Goal: Task Accomplishment & Management: Use online tool/utility

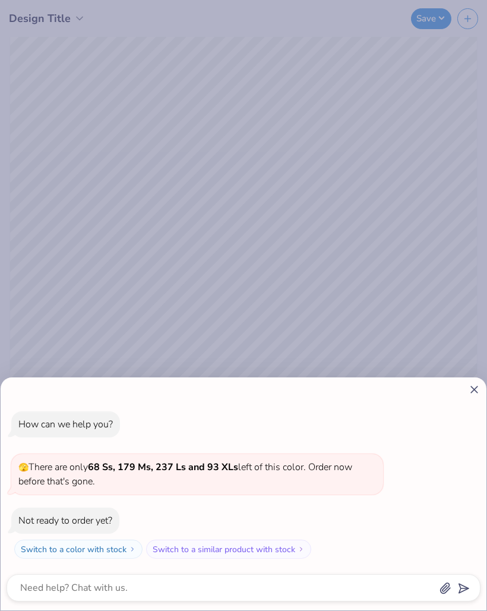
click at [470, 383] on icon at bounding box center [474, 389] width 12 height 12
type textarea "x"
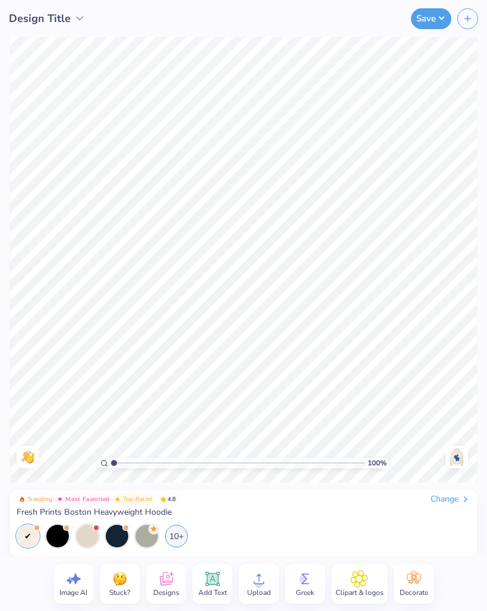
click at [464, 457] on img at bounding box center [456, 456] width 19 height 19
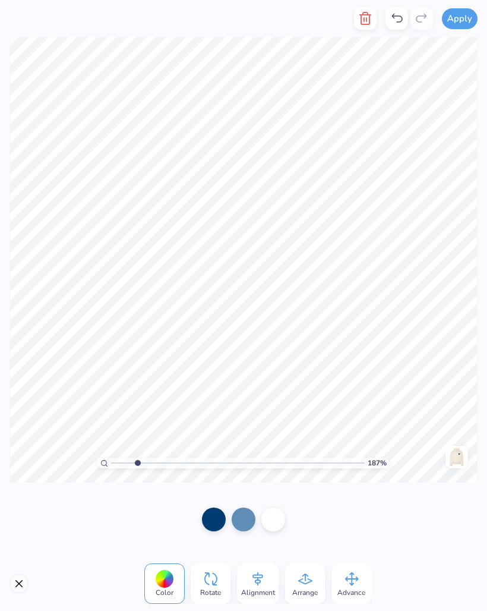
click at [27, 585] on button "Close" at bounding box center [19, 583] width 19 height 19
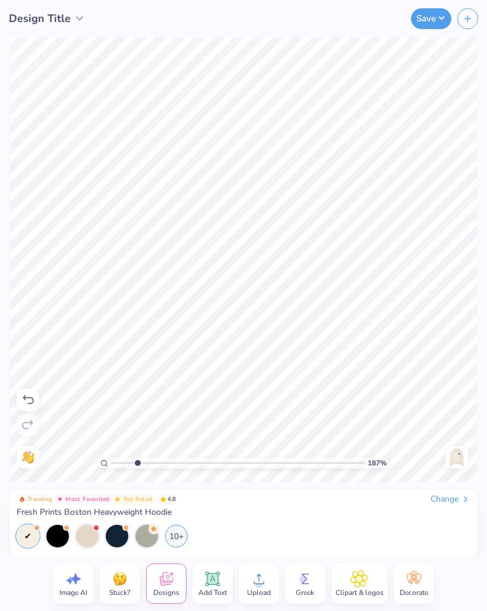
click at [212, 583] on icon at bounding box center [212, 578] width 11 height 11
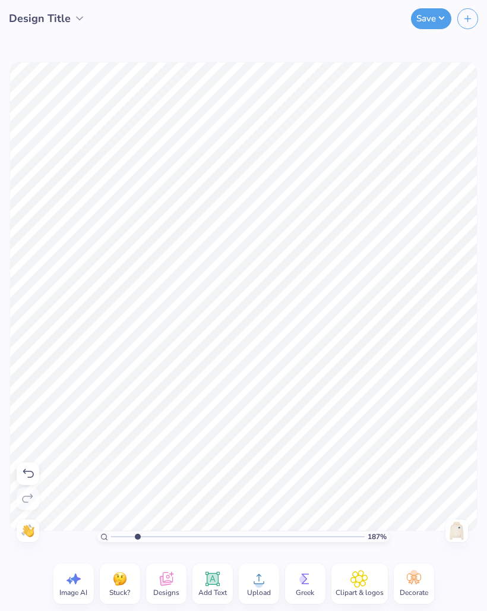
click at [211, 573] on icon at bounding box center [212, 578] width 14 height 14
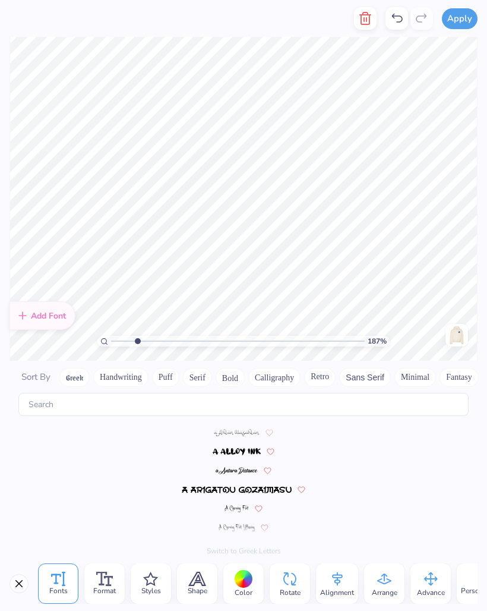
scroll to position [5198, 0]
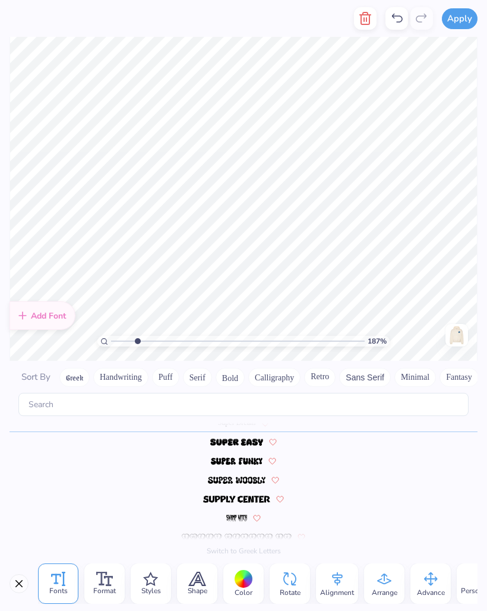
click at [366, 18] on line "button" at bounding box center [366, 20] width 0 height 4
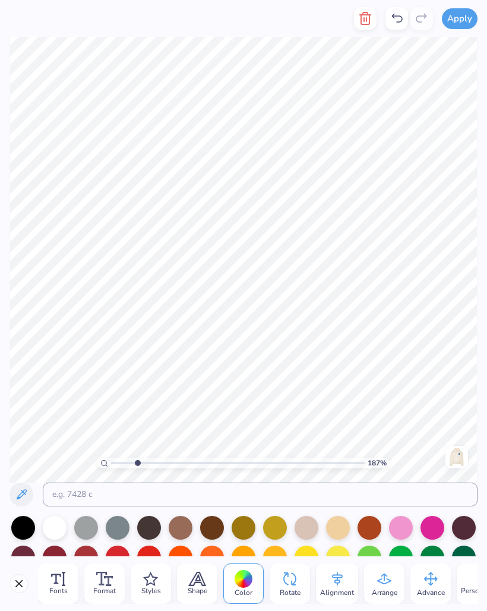
click at [21, 580] on button "Close" at bounding box center [19, 583] width 19 height 19
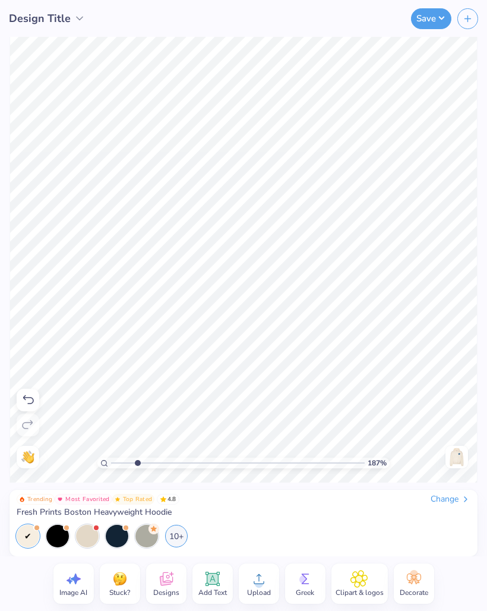
click at [26, 404] on icon at bounding box center [28, 400] width 14 height 14
click at [31, 393] on icon at bounding box center [28, 400] width 14 height 14
click at [33, 393] on icon at bounding box center [28, 400] width 14 height 14
click at [36, 395] on div at bounding box center [28, 399] width 23 height 23
click at [27, 399] on icon at bounding box center [28, 400] width 14 height 14
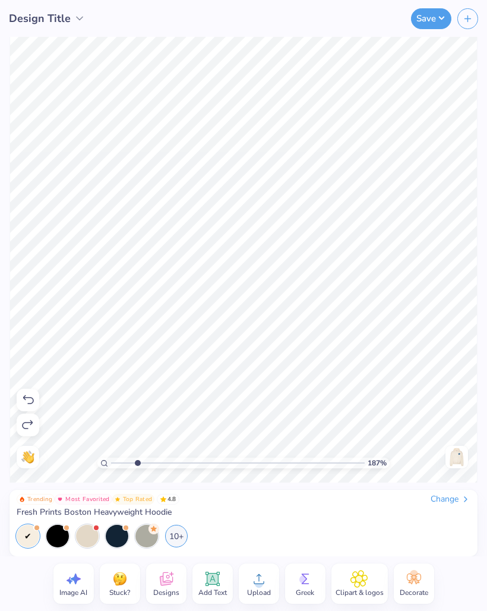
click at [34, 396] on icon at bounding box center [28, 400] width 14 height 14
click at [31, 401] on icon at bounding box center [28, 400] width 14 height 14
click at [24, 403] on icon at bounding box center [28, 400] width 14 height 14
click at [34, 406] on icon at bounding box center [28, 400] width 14 height 14
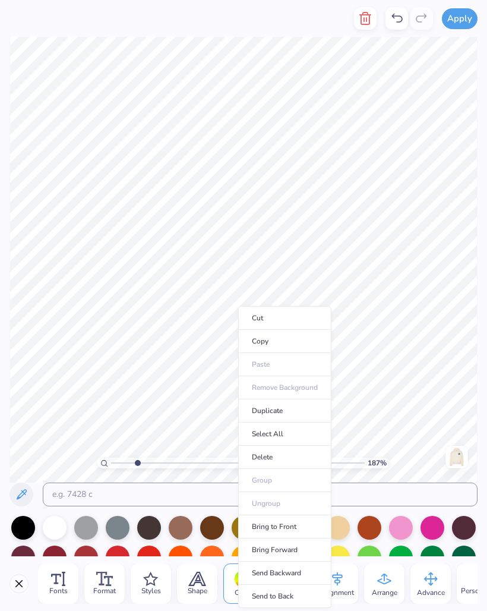
click at [271, 324] on li "Cut" at bounding box center [284, 318] width 93 height 24
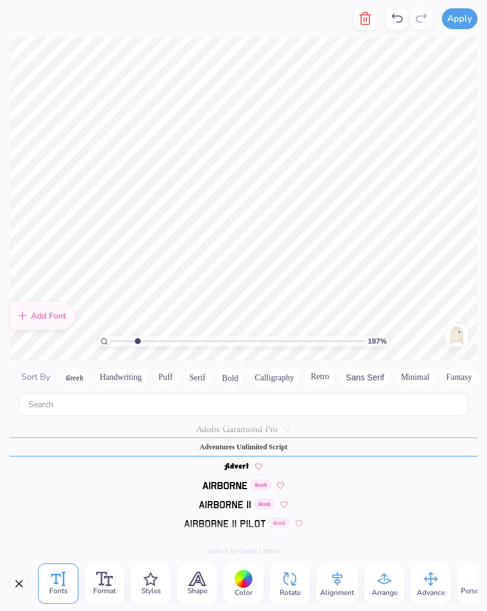
scroll to position [162, 0]
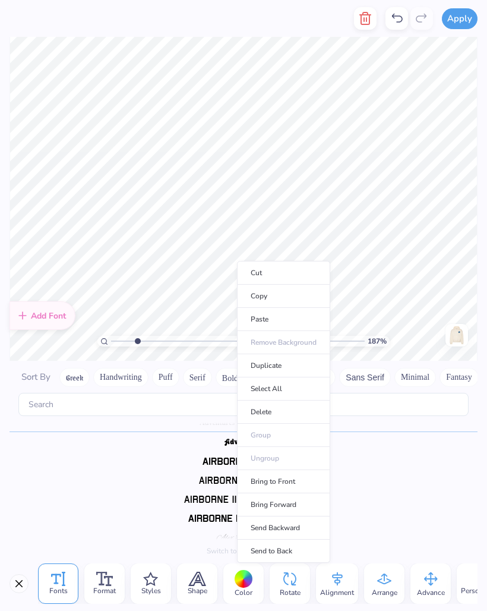
click at [268, 279] on li "Cut" at bounding box center [283, 273] width 93 height 24
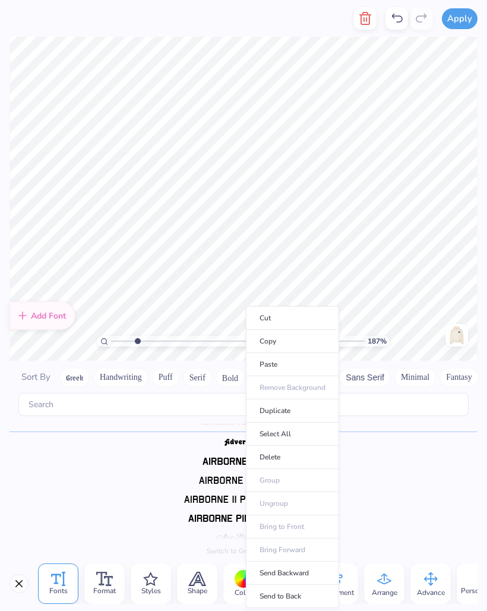
click at [273, 315] on li "Cut" at bounding box center [292, 318] width 93 height 24
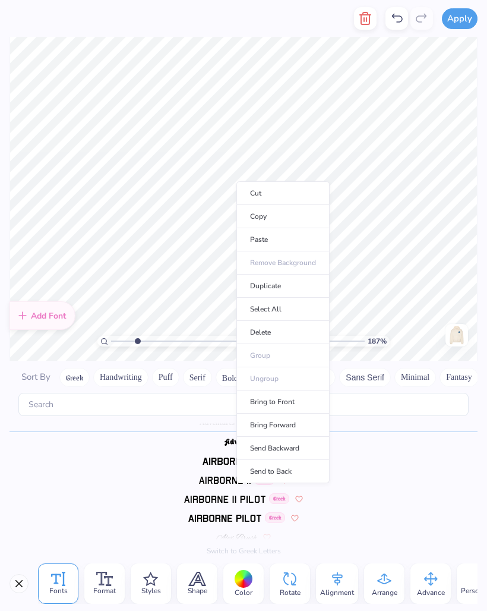
click at [261, 192] on li "Cut" at bounding box center [282, 193] width 93 height 24
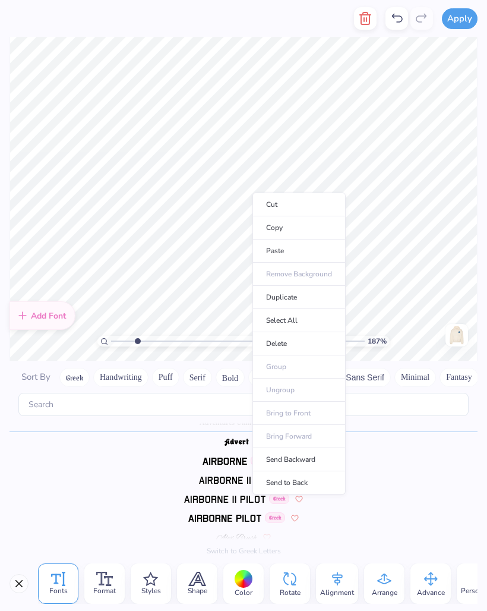
click at [268, 205] on li "Cut" at bounding box center [298, 204] width 93 height 24
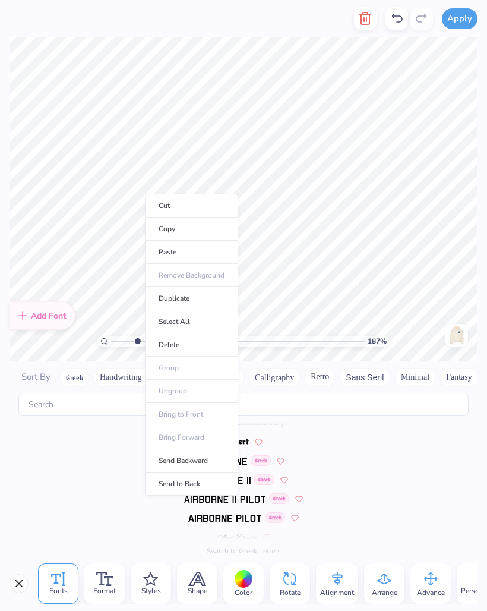
click at [159, 205] on li "Cut" at bounding box center [191, 206] width 93 height 24
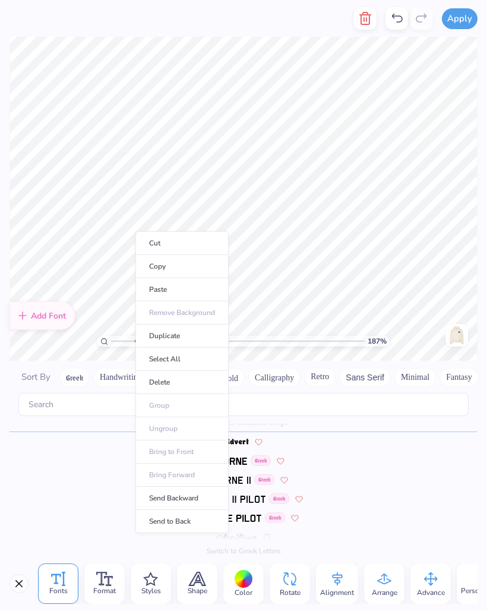
click at [150, 246] on li "Cut" at bounding box center [181, 243] width 93 height 24
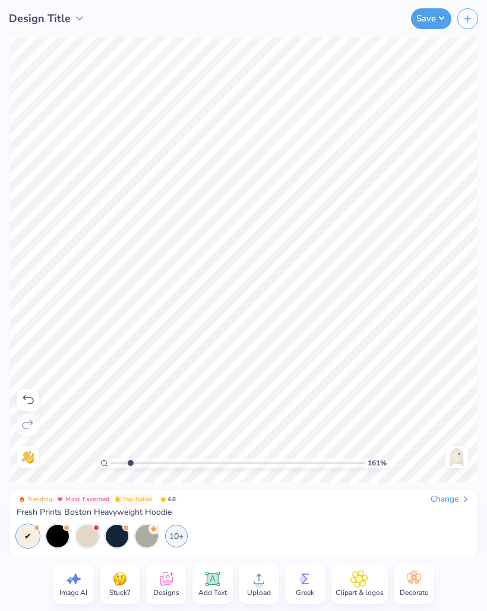
type input "1.6110047220838"
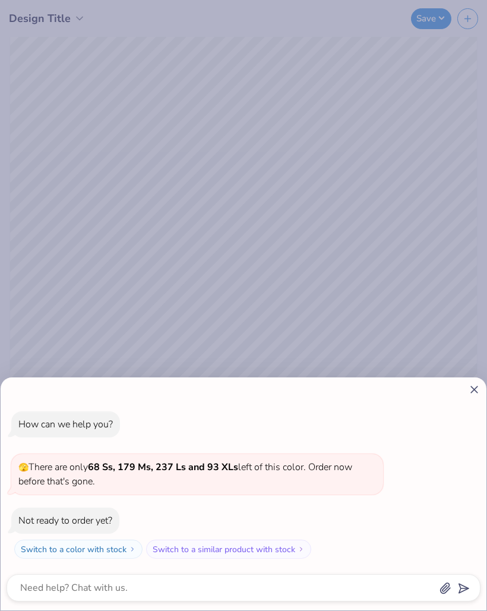
click at [471, 384] on icon at bounding box center [474, 389] width 12 height 12
type textarea "x"
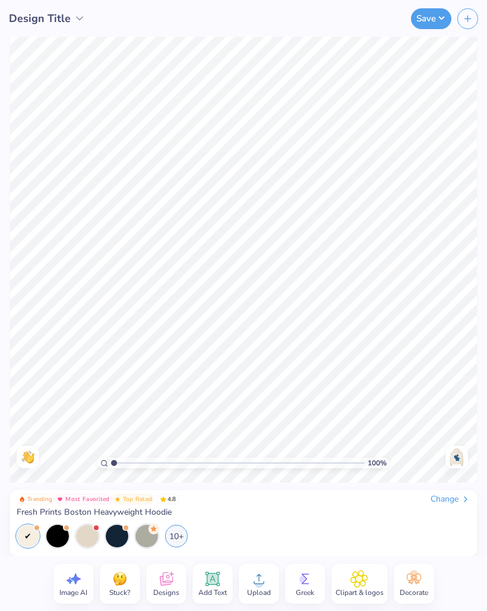
click at [459, 455] on img at bounding box center [456, 456] width 19 height 19
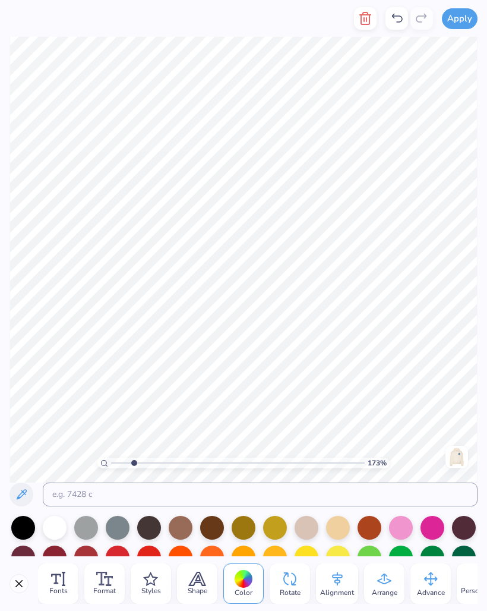
scroll to position [1, 1]
type input "1.73266913204842"
type textarea "Sigma"
type input "1.73266913204842"
type textarea "t"
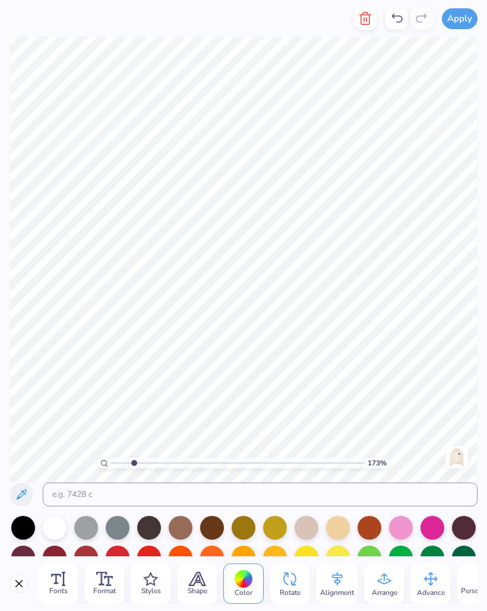
scroll to position [1, 0]
type input "1.73266913204842"
type textarea "o"
type textarea "Omega"
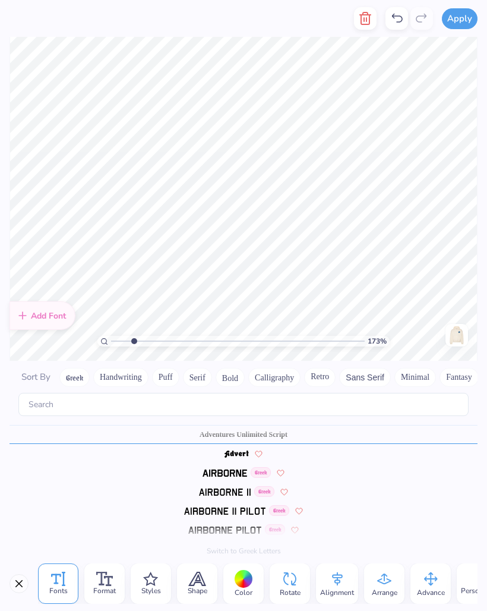
scroll to position [162, 0]
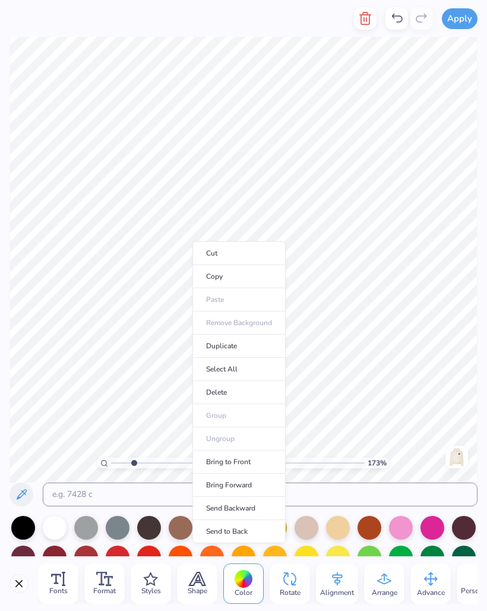
click at [260, 352] on li "Duplicate" at bounding box center [238, 345] width 93 height 23
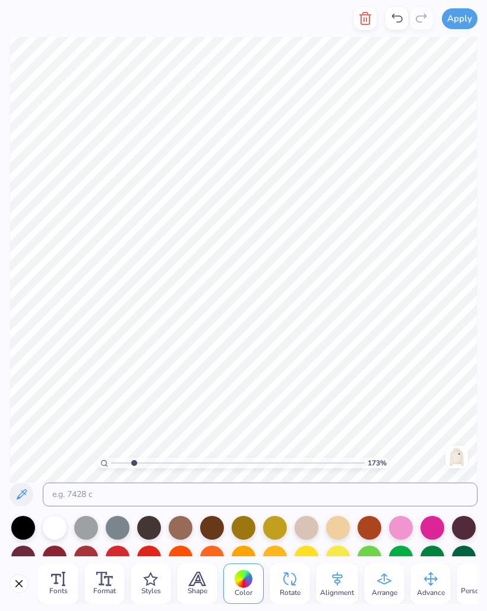
type input "1.73266913204842"
type textarea "n"
type textarea "Nu"
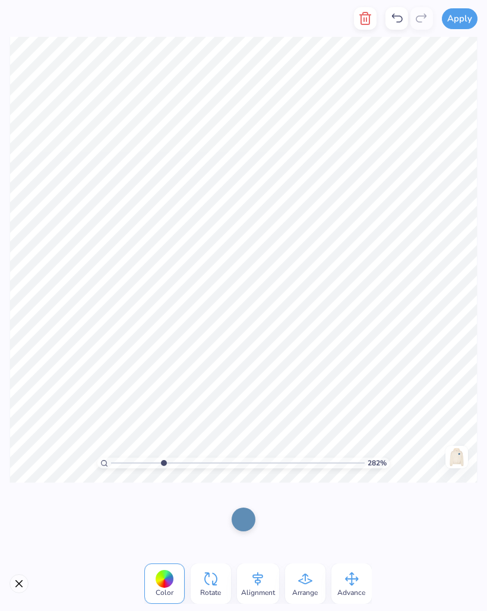
click at [399, 21] on icon at bounding box center [397, 18] width 14 height 14
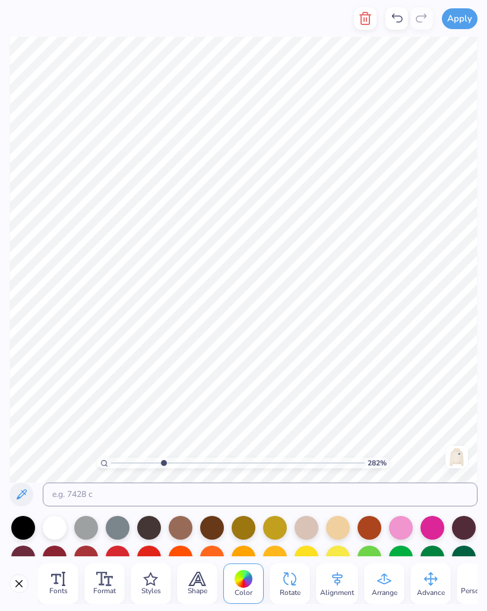
type input "2.82041077232671"
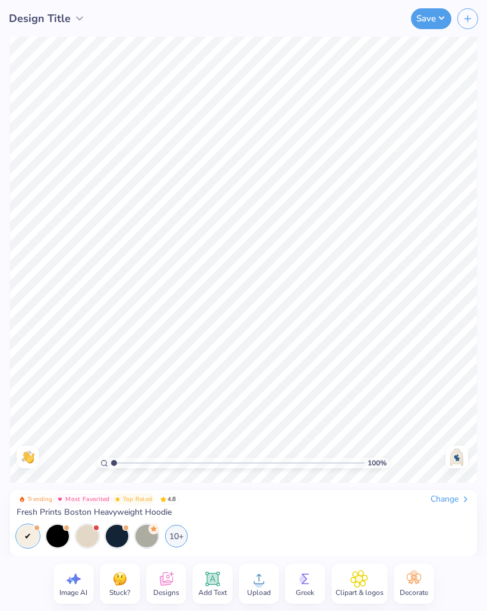
click at [434, 18] on button "Save" at bounding box center [431, 18] width 40 height 21
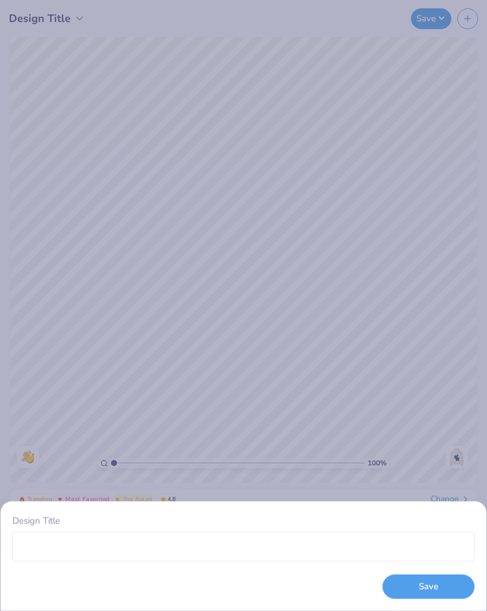
click at [464, 341] on div "Design Title Save" at bounding box center [243, 305] width 487 height 611
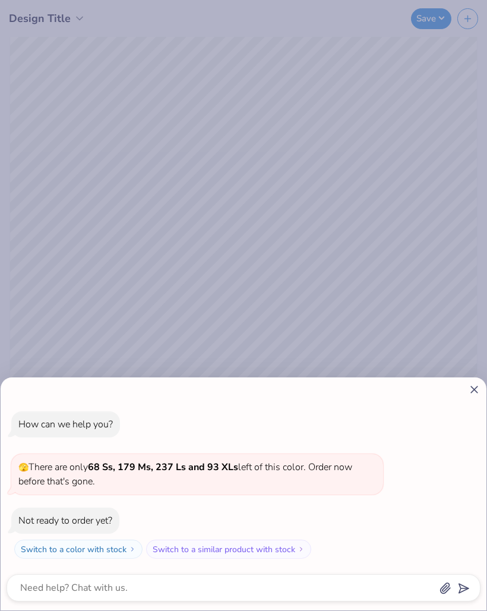
click at [459, 115] on div "How can we help you? 🫣 There are only 68 Ss, 179 Ms, 237 Ls and 93 XLs left of …" at bounding box center [243, 305] width 487 height 611
type textarea "x"
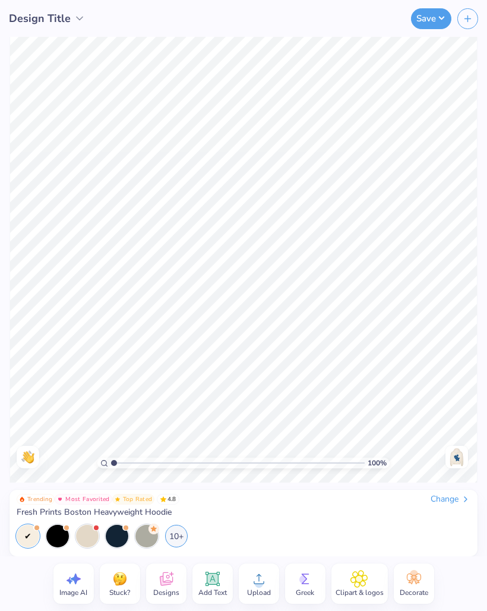
click at [460, 463] on img at bounding box center [456, 456] width 19 height 19
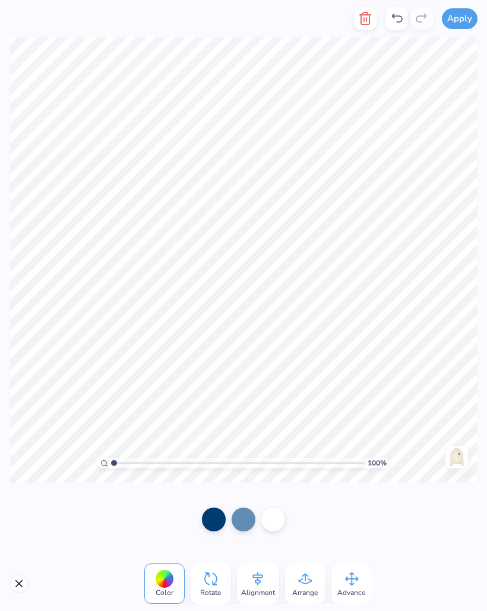
click at [181, 461] on input "range" at bounding box center [238, 462] width 254 height 11
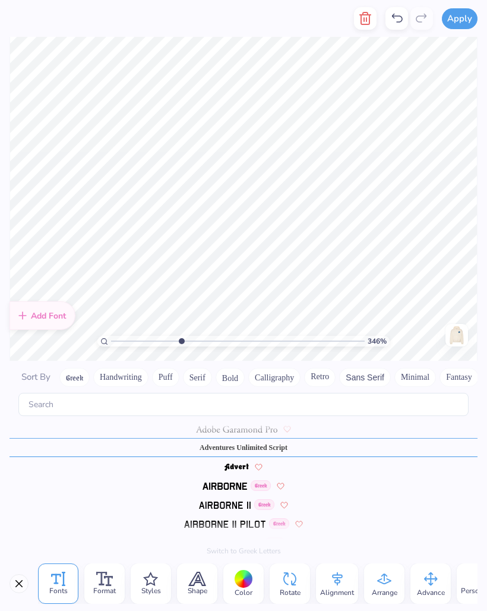
scroll to position [162, 0]
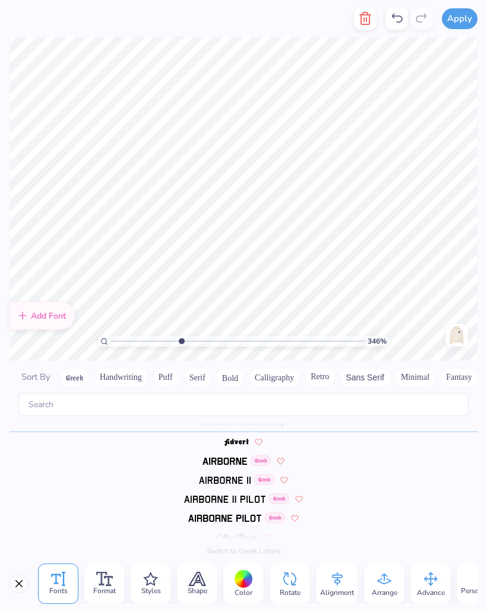
click at [132, 337] on input "range" at bounding box center [238, 341] width 254 height 11
type input "3.68"
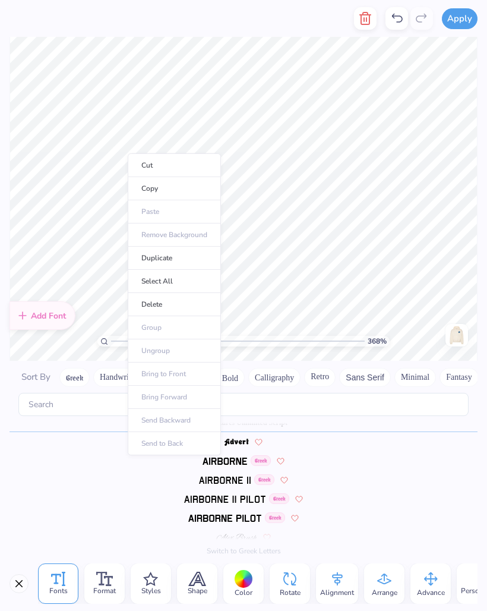
click at [176, 258] on li "Duplicate" at bounding box center [174, 257] width 93 height 23
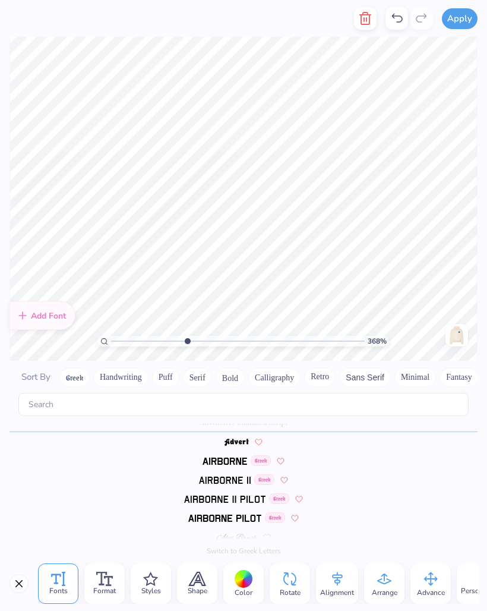
scroll to position [1, 1]
type textarea "Sig"
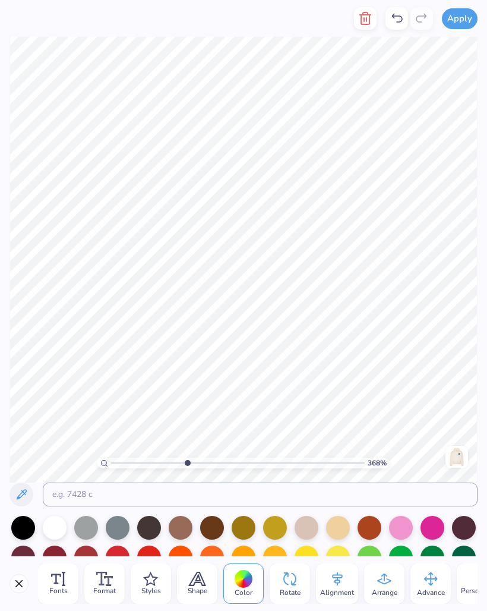
type textarea "Sigma"
type textarea "o"
type textarea "Omega"
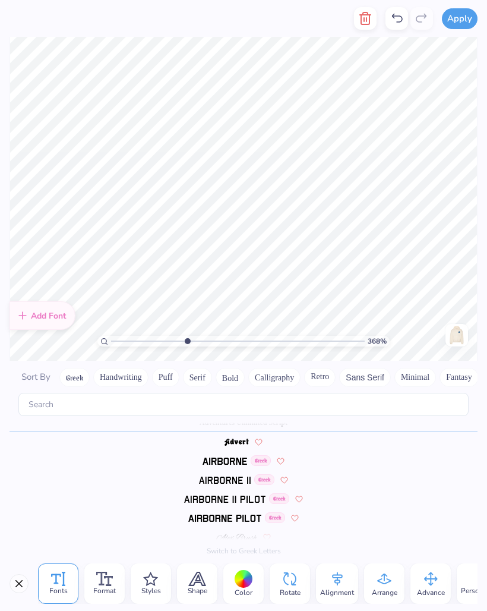
scroll to position [1, 0]
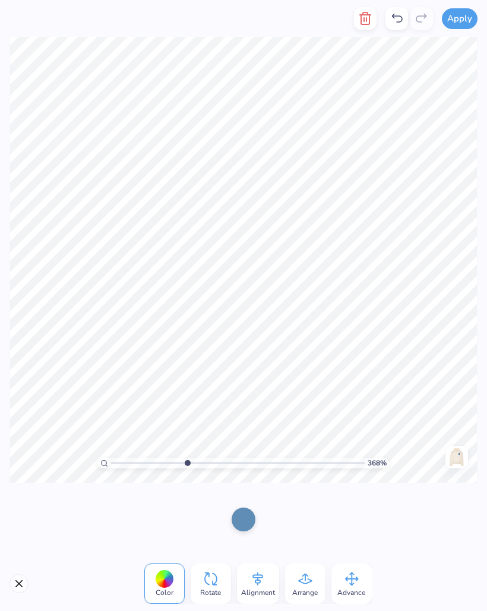
click at [485, 498] on div at bounding box center [243, 519] width 487 height 74
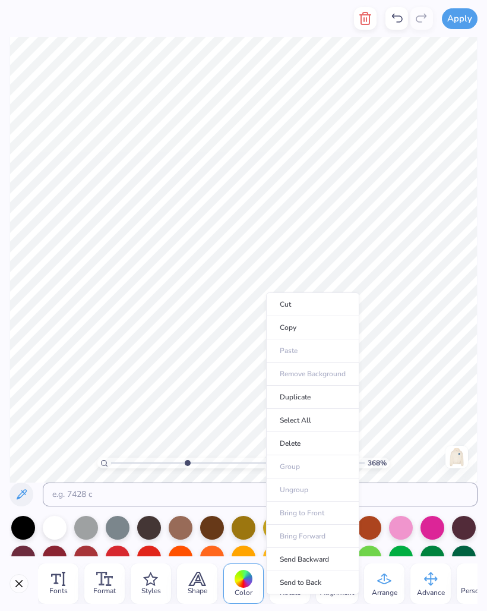
click at [274, 293] on li "Cut" at bounding box center [312, 304] width 93 height 24
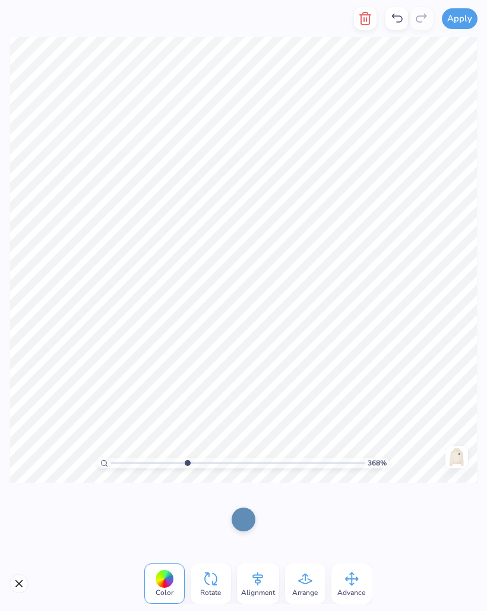
click at [403, 16] on icon at bounding box center [397, 18] width 14 height 14
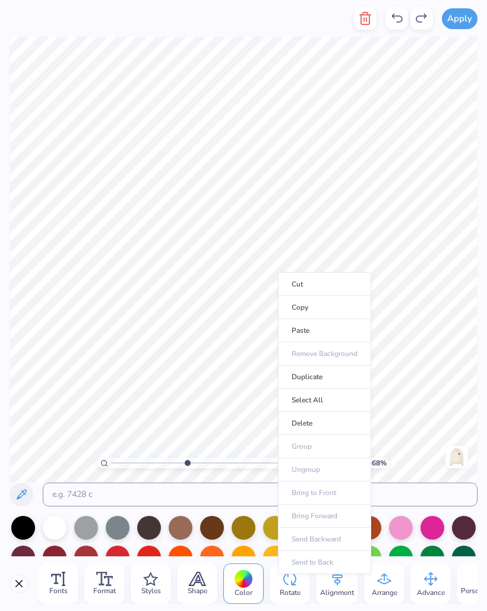
type textarea "g"
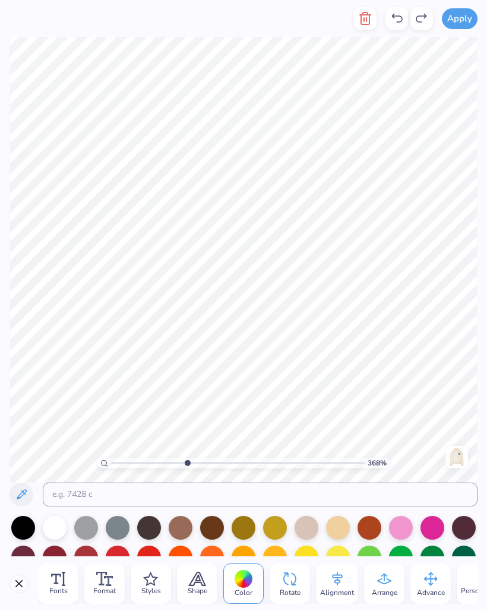
type textarea "Nu"
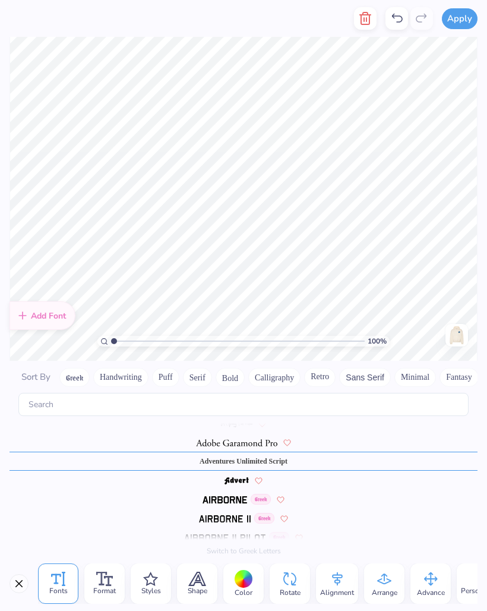
scroll to position [162, 0]
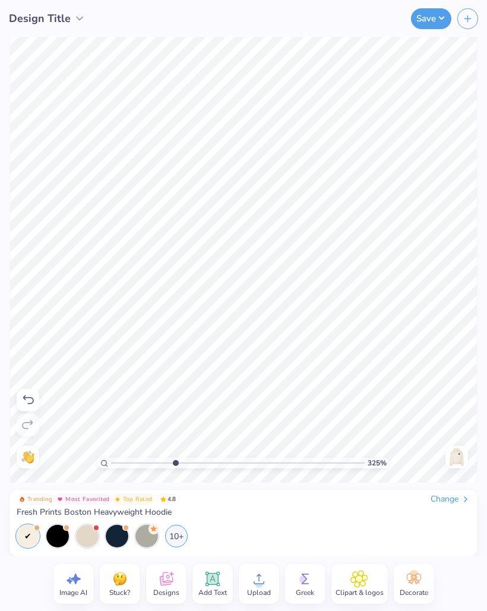
type input "3.25"
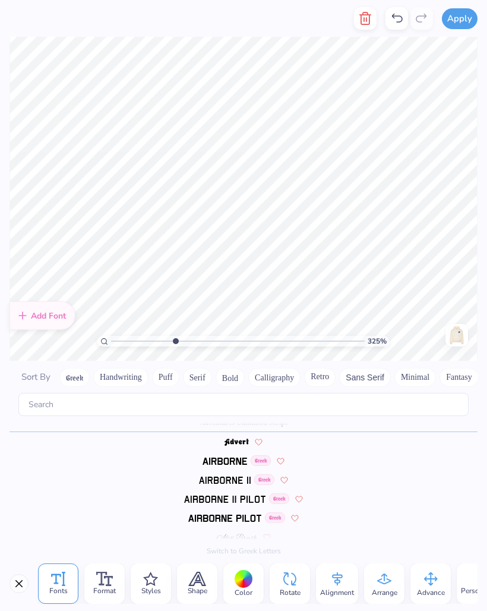
scroll to position [1, 0]
type textarea "19"
type textarea "7"
type textarea "96"
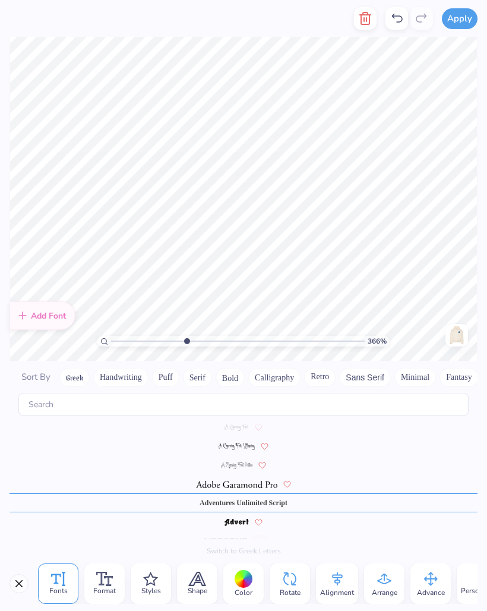
type input "3.66121347128034"
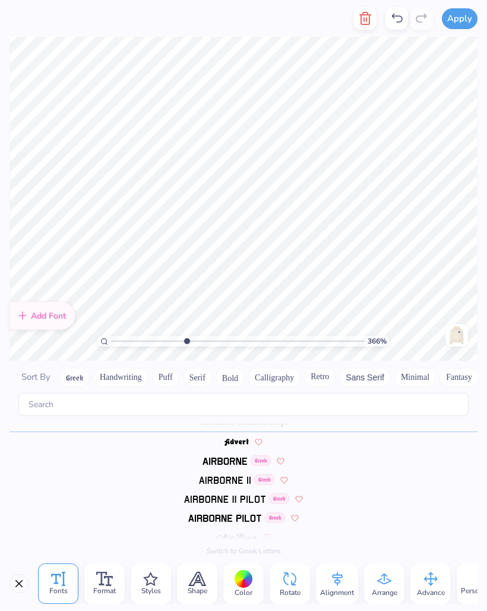
scroll to position [1, 2]
type textarea "Pocket Full"
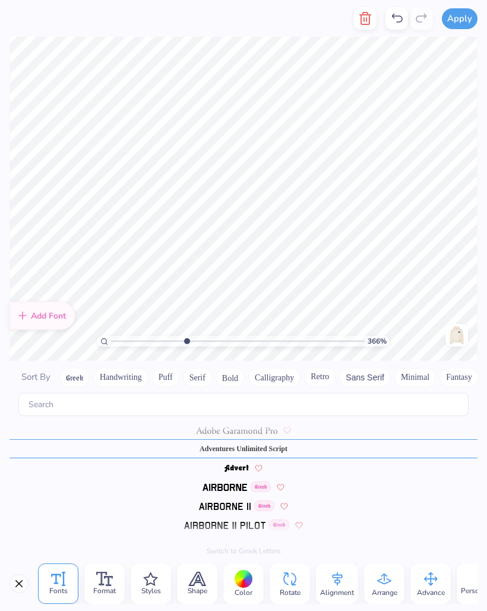
scroll to position [162, 0]
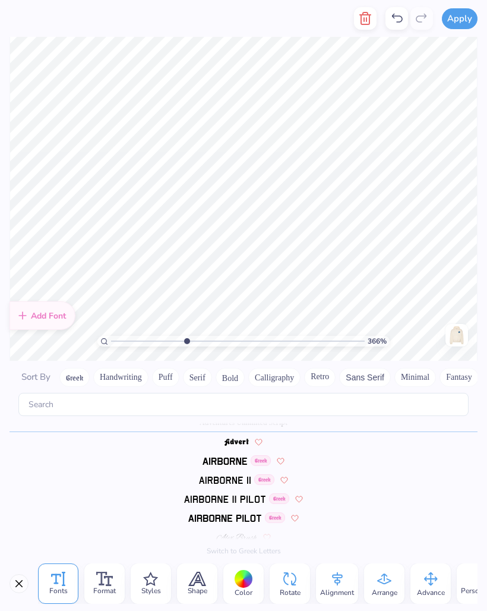
type input "3.66121347128034"
type textarea "s"
type input "3.66121347128034"
type textarea "of"
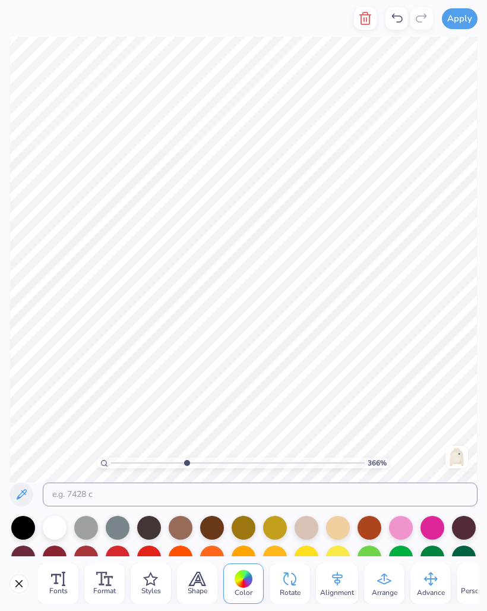
type input "3.66121347128034"
type textarea "o"
type textarea "Sunshine"
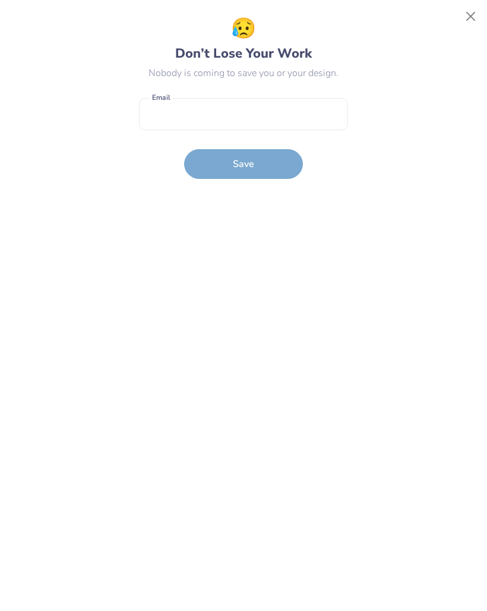
click at [469, 14] on button "Close" at bounding box center [471, 16] width 23 height 23
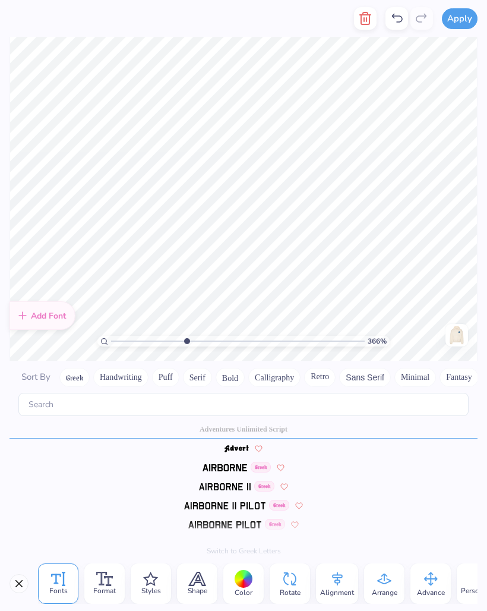
scroll to position [162, 0]
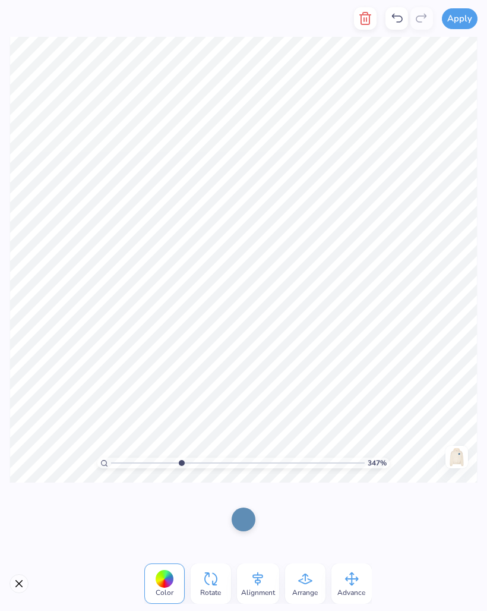
click at [396, 20] on icon at bounding box center [397, 18] width 14 height 14
click at [142, 516] on div at bounding box center [243, 519] width 487 height 74
click at [464, 452] on img at bounding box center [456, 456] width 19 height 19
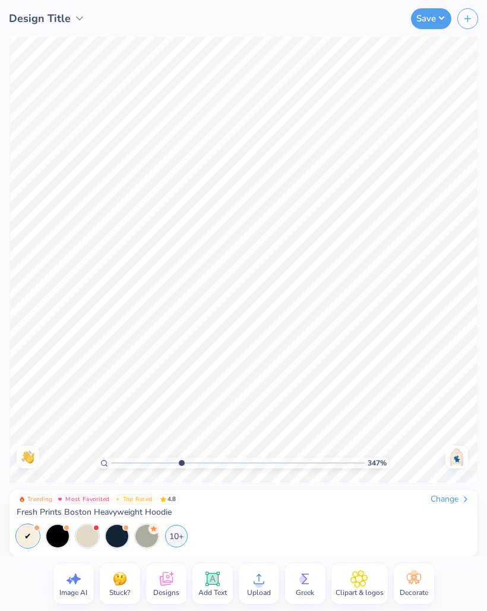
click at [457, 457] on img at bounding box center [456, 456] width 19 height 19
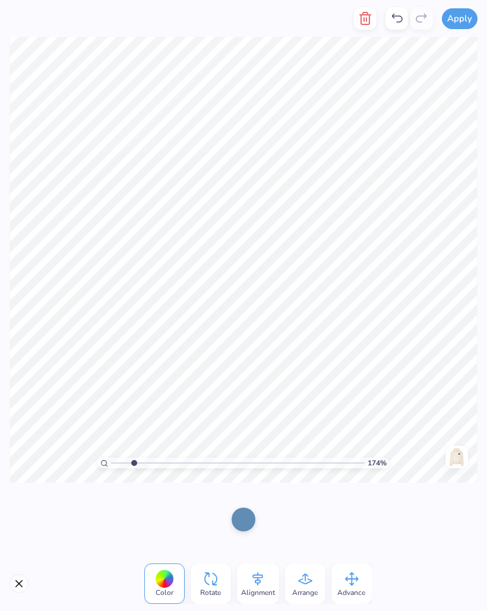
click at [397, 19] on icon at bounding box center [397, 18] width 14 height 14
click at [403, 16] on icon at bounding box center [397, 18] width 14 height 14
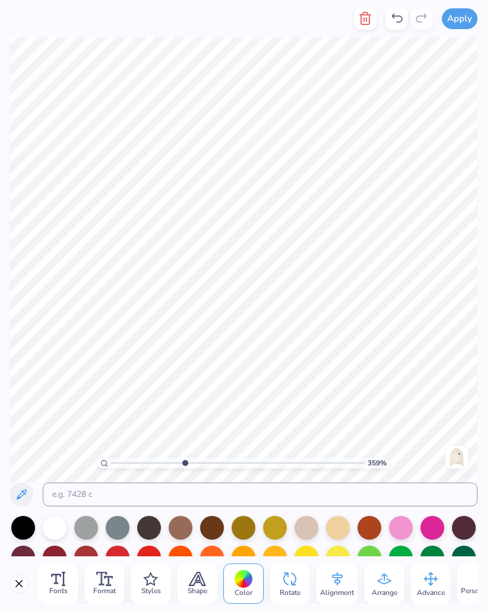
click at [368, 16] on icon "button" at bounding box center [365, 18] width 14 height 14
click at [397, 23] on icon at bounding box center [397, 18] width 14 height 14
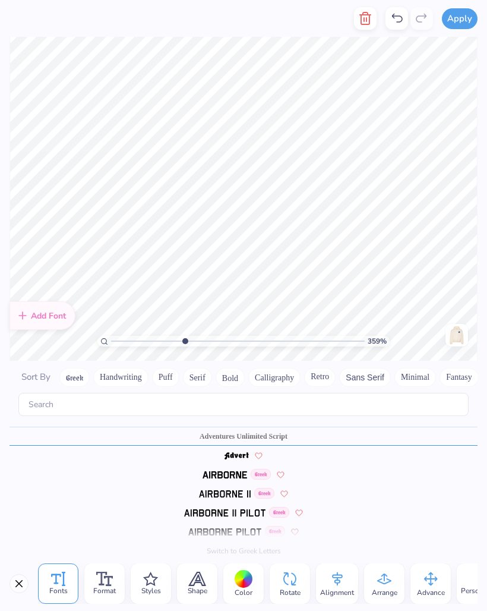
scroll to position [162, 0]
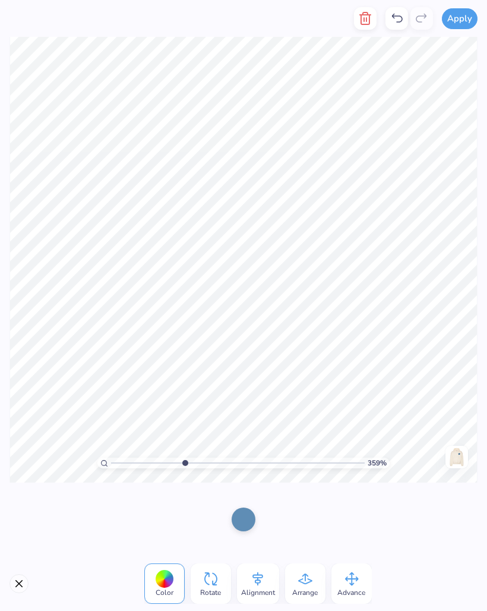
click at [390, 13] on div at bounding box center [396, 18] width 23 height 23
click at [402, 18] on icon at bounding box center [397, 18] width 11 height 9
click at [400, 21] on icon at bounding box center [397, 18] width 14 height 14
click at [401, 15] on icon at bounding box center [397, 18] width 14 height 14
click at [405, 17] on div at bounding box center [396, 18] width 23 height 23
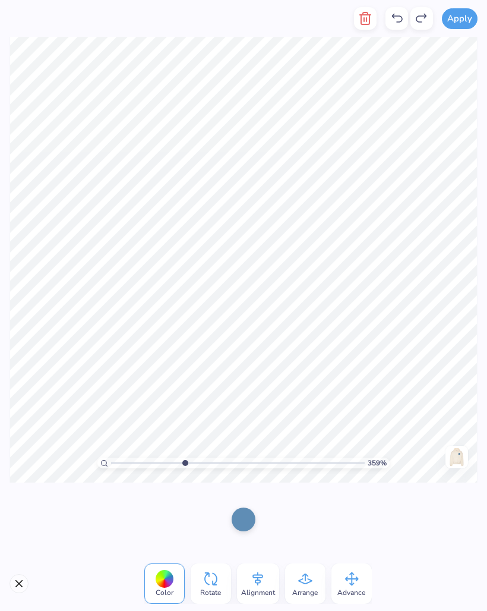
click at [403, 19] on icon at bounding box center [397, 18] width 14 height 14
click at [403, 17] on icon at bounding box center [397, 18] width 14 height 14
click at [404, 15] on icon at bounding box center [397, 18] width 14 height 14
click at [403, 16] on icon at bounding box center [397, 18] width 14 height 14
click at [407, 546] on div at bounding box center [243, 519] width 487 height 74
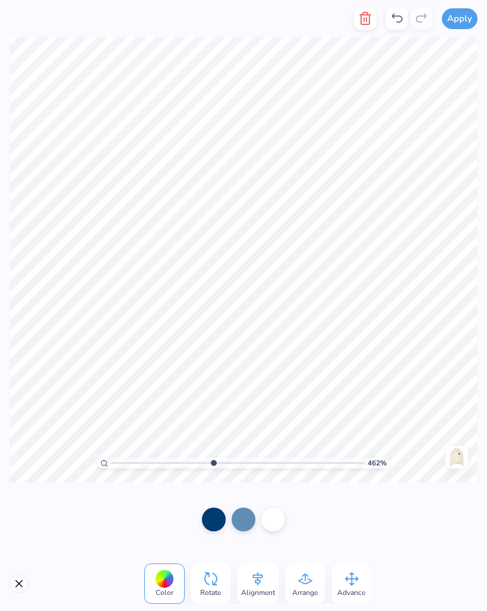
click at [463, 459] on img at bounding box center [456, 456] width 19 height 19
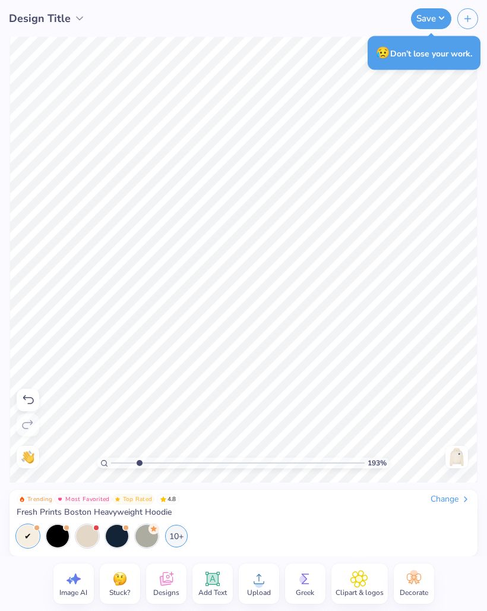
type input "1.93287215789924"
